Goal: Navigation & Orientation: Find specific page/section

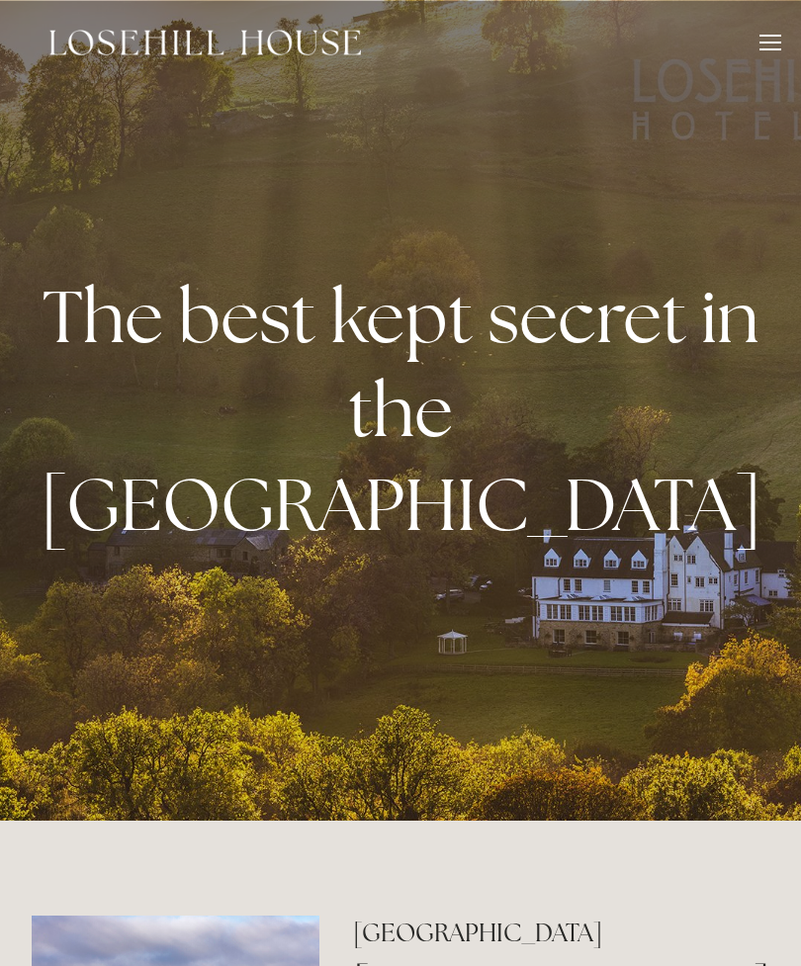
click at [767, 43] on div at bounding box center [771, 43] width 22 height 2
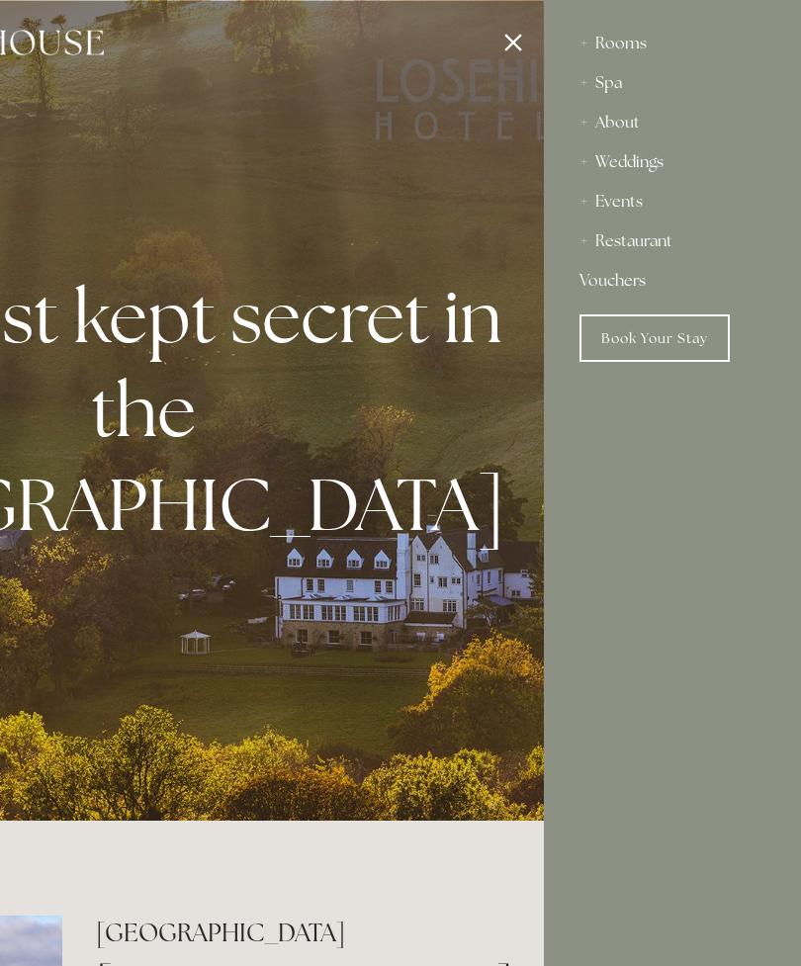
click at [659, 240] on div "Restaurant" at bounding box center [673, 242] width 186 height 40
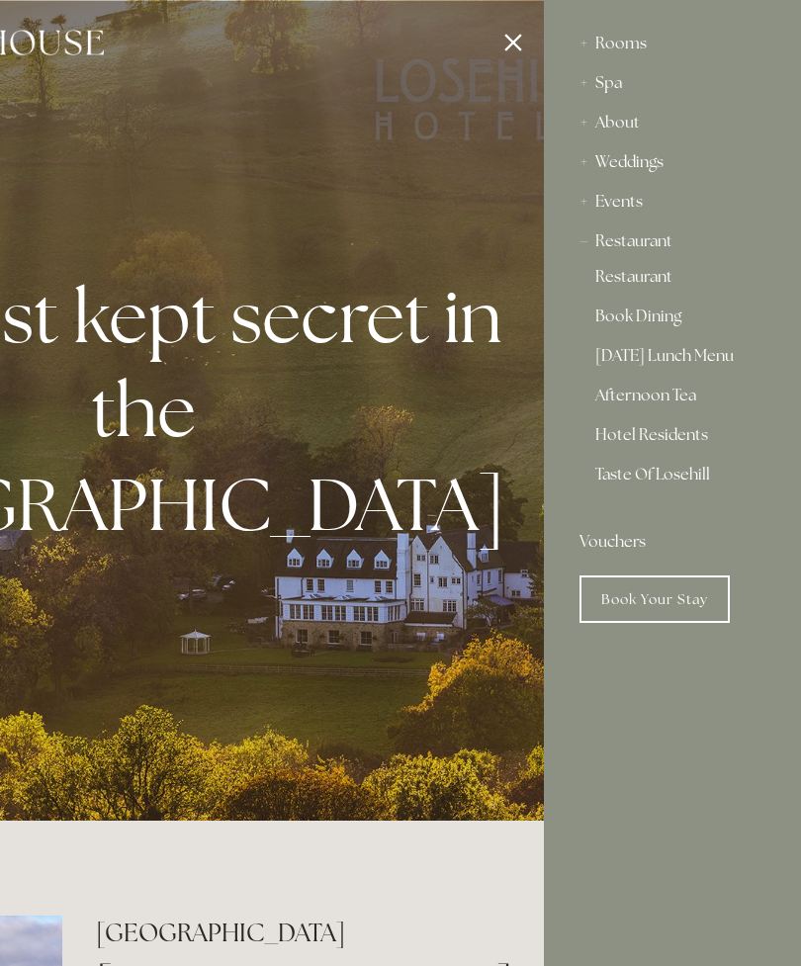
click at [694, 358] on link "[DATE] Lunch Menu" at bounding box center [672, 360] width 154 height 24
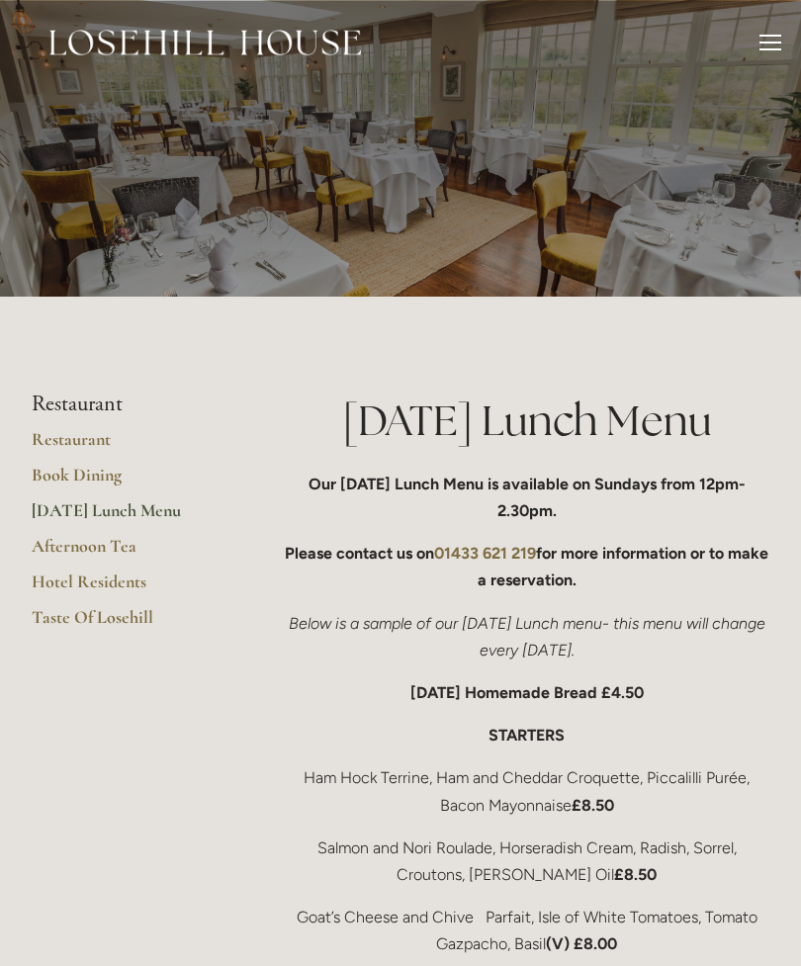
click at [79, 437] on link "Restaurant" at bounding box center [126, 446] width 189 height 36
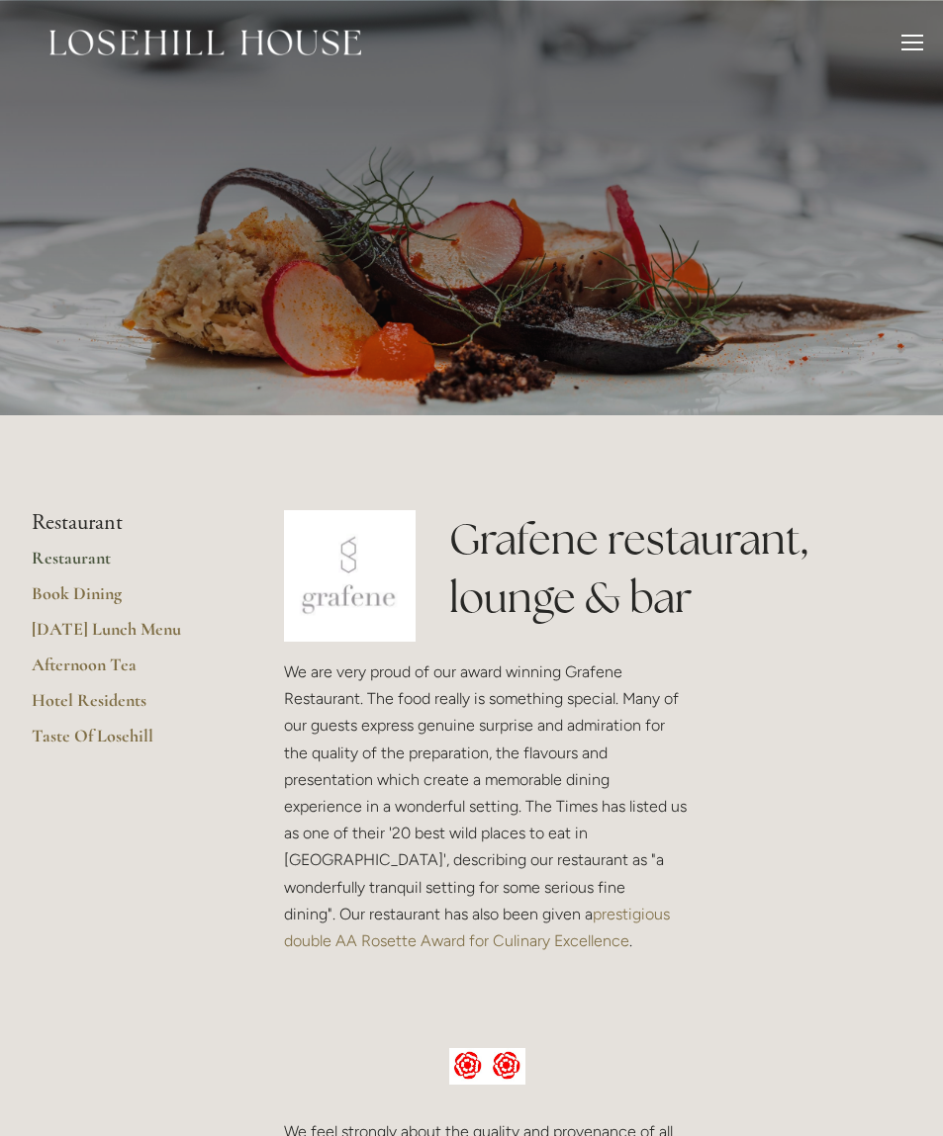
click at [885, 43] on div at bounding box center [912, 43] width 22 height 2
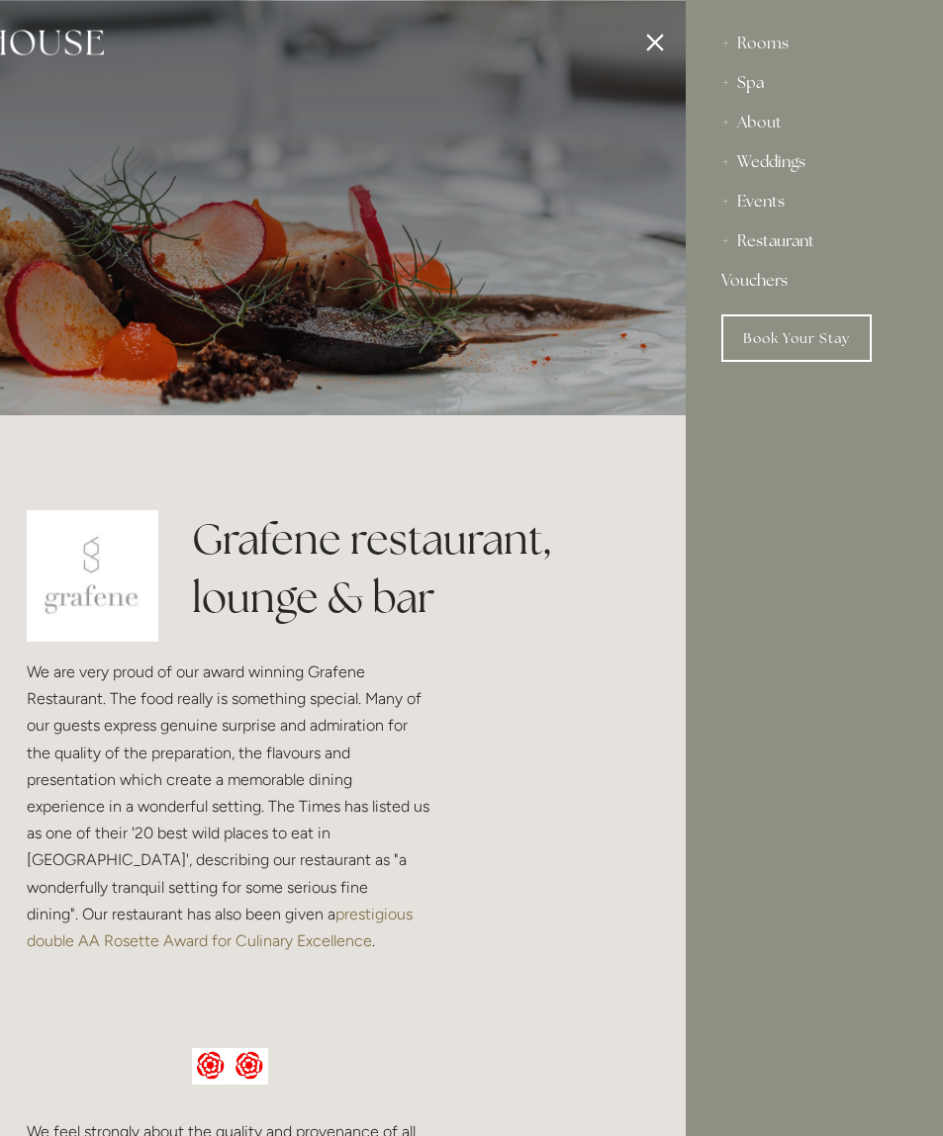
click at [764, 111] on div "About" at bounding box center [814, 123] width 186 height 40
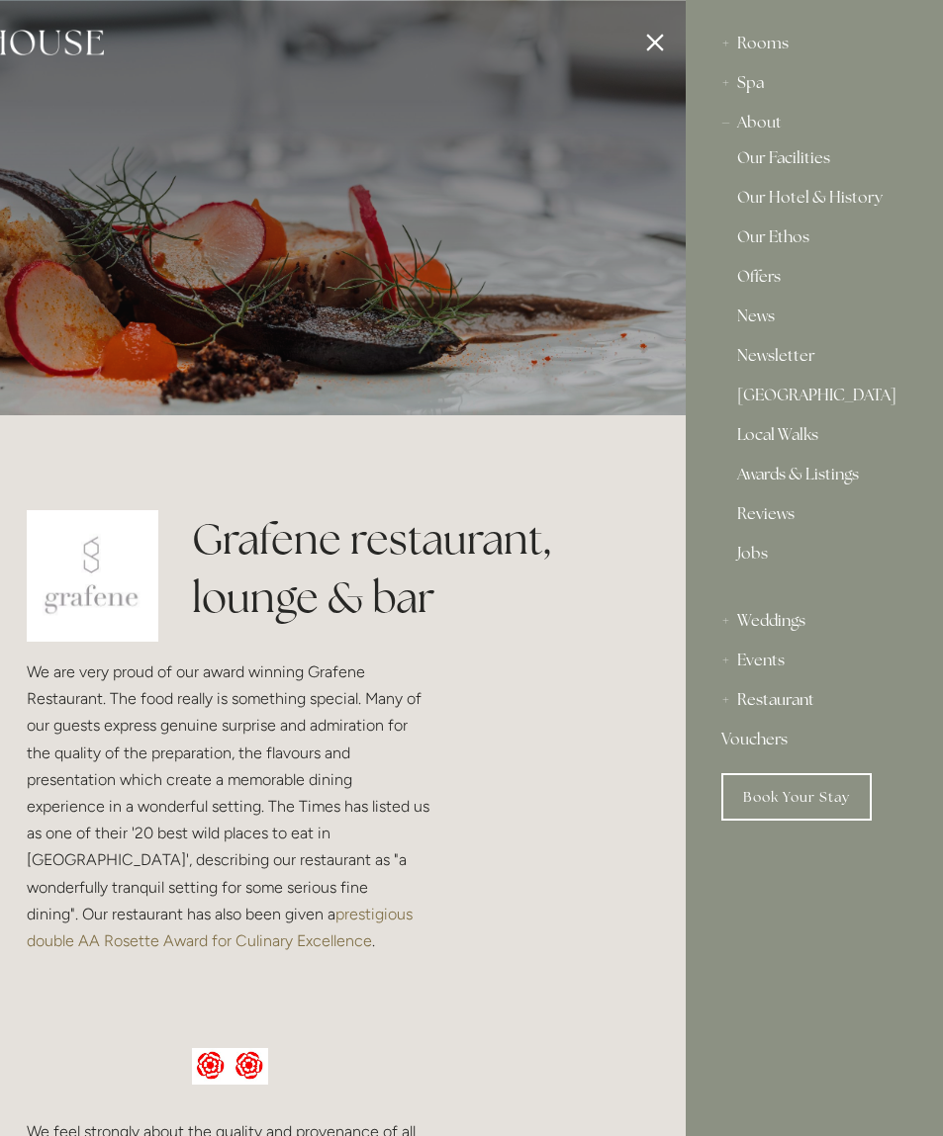
click at [839, 198] on link "Our Hotel & History" at bounding box center [814, 202] width 154 height 24
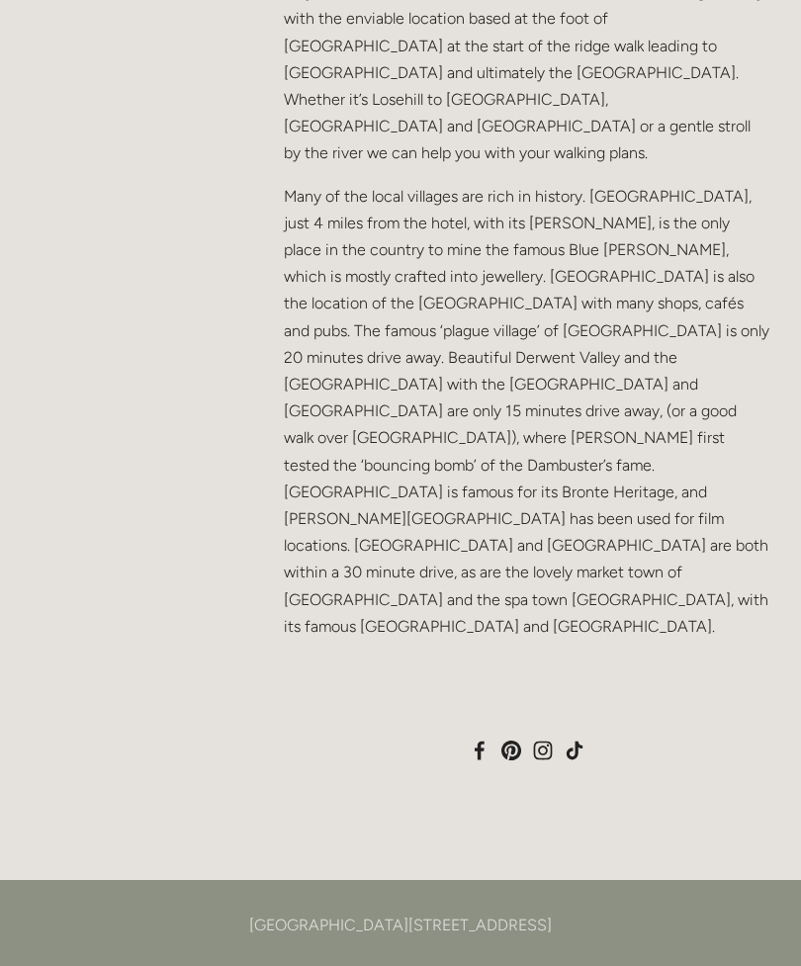
scroll to position [1561, 0]
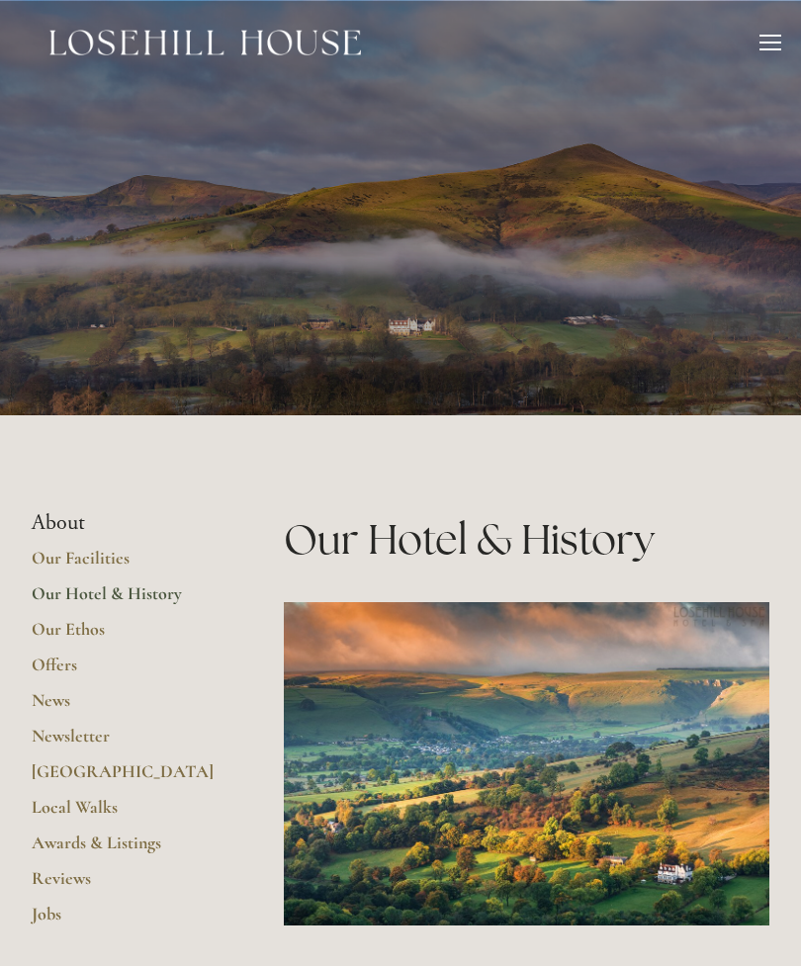
scroll to position [1559, 0]
